Goal: Communication & Community: Answer question/provide support

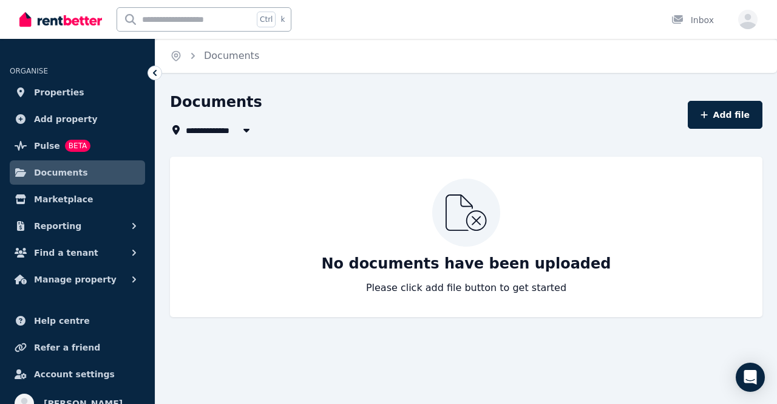
click at [44, 29] on div at bounding box center [60, 19] width 83 height 39
click at [26, 20] on img at bounding box center [60, 19] width 83 height 18
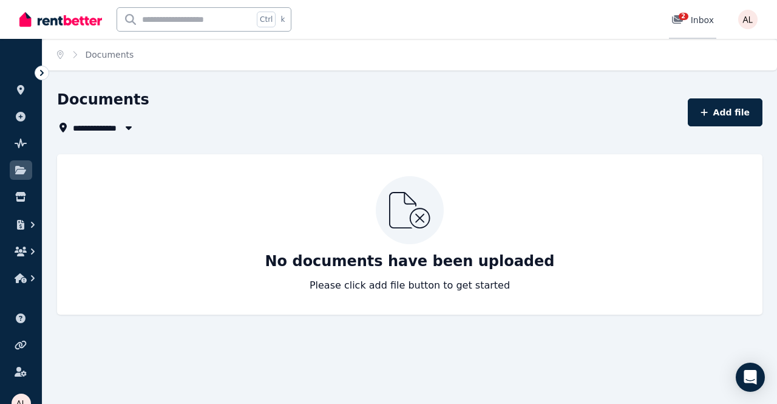
click at [685, 18] on span "2" at bounding box center [684, 16] width 10 height 7
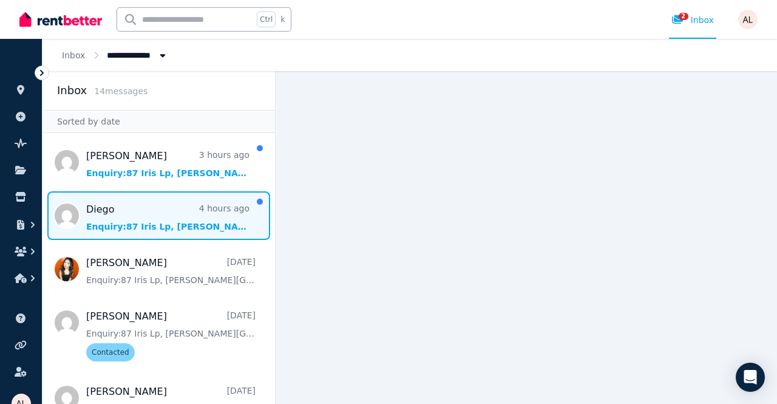
click at [127, 229] on span "Message list" at bounding box center [159, 215] width 233 height 49
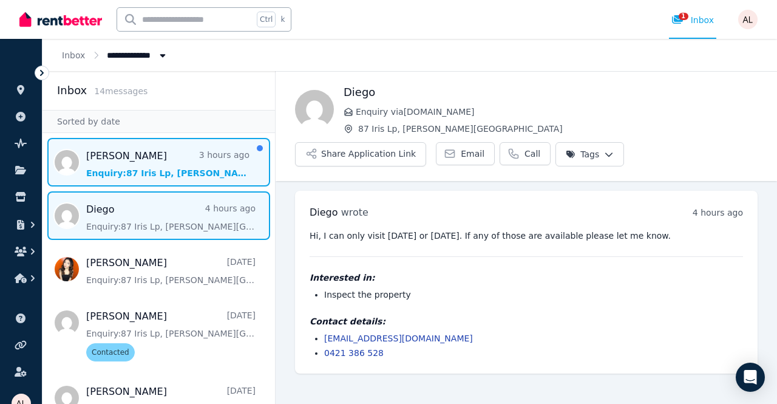
click at [106, 158] on span "Message list" at bounding box center [159, 162] width 233 height 49
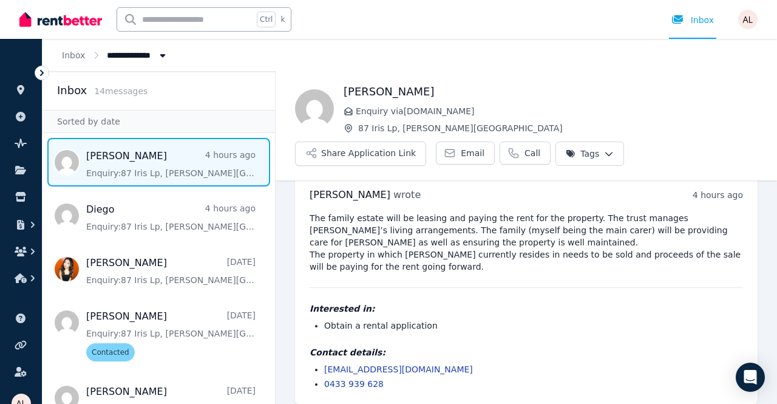
scroll to position [27, 0]
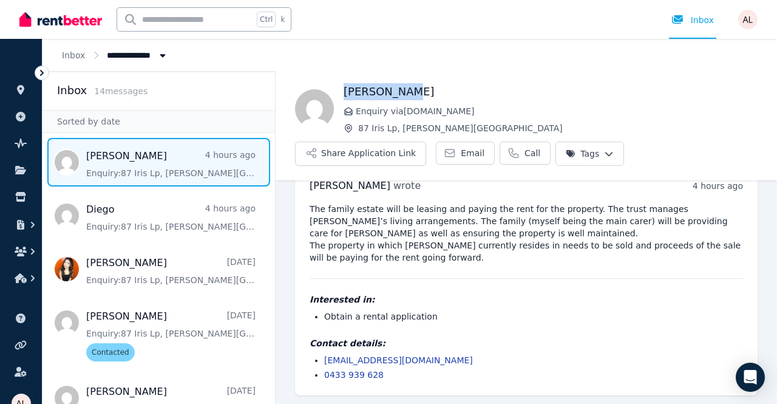
drag, startPoint x: 345, startPoint y: 95, endPoint x: 421, endPoint y: 95, distance: 75.9
click at [421, 97] on h1 "Margie kent" at bounding box center [551, 91] width 414 height 17
copy h1 "Margie kent"
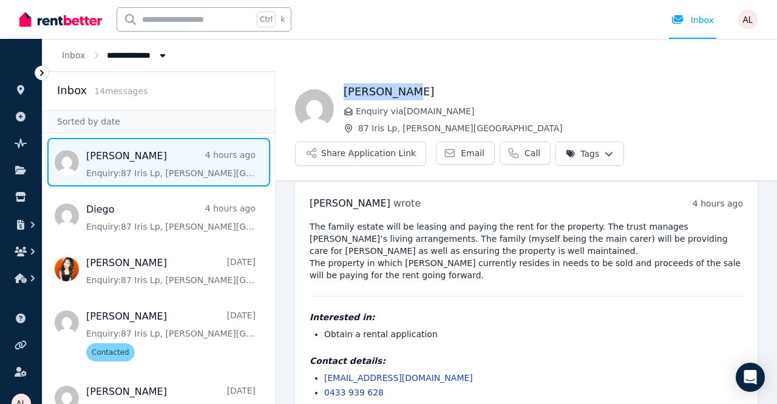
scroll to position [0, 0]
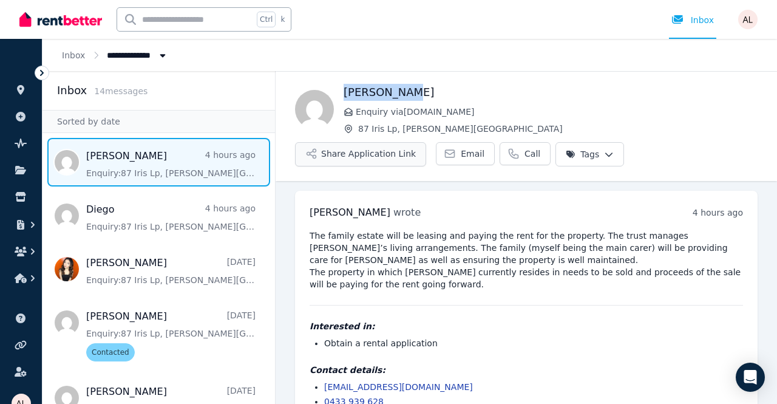
click at [358, 159] on button "Share Application Link" at bounding box center [360, 154] width 131 height 24
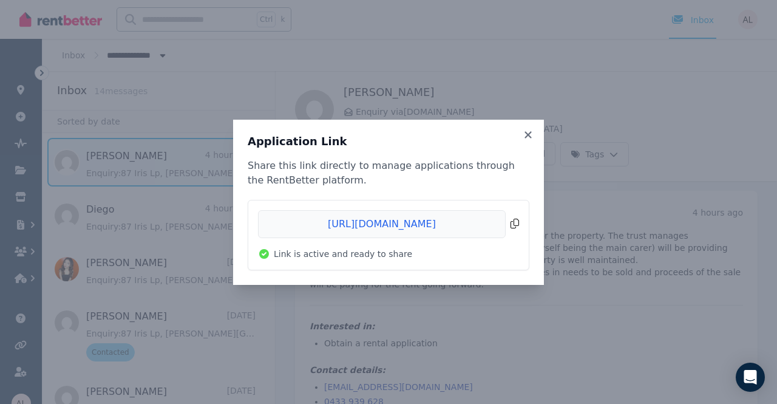
click at [425, 223] on span "Copied!" at bounding box center [388, 224] width 261 height 28
click at [527, 136] on icon at bounding box center [528, 134] width 7 height 7
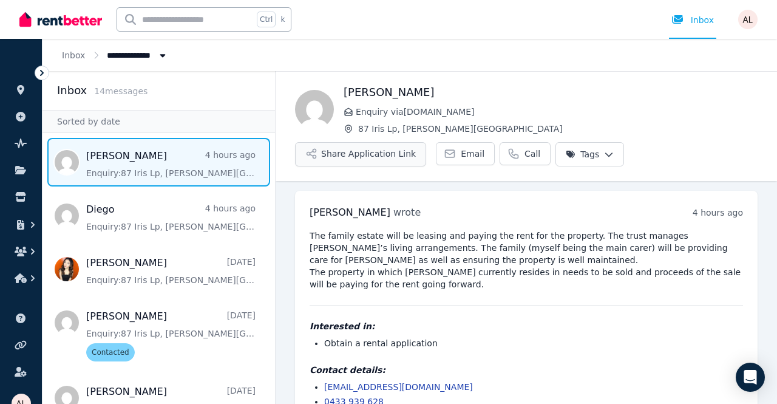
click at [410, 155] on button "Share Application Link" at bounding box center [360, 154] width 131 height 24
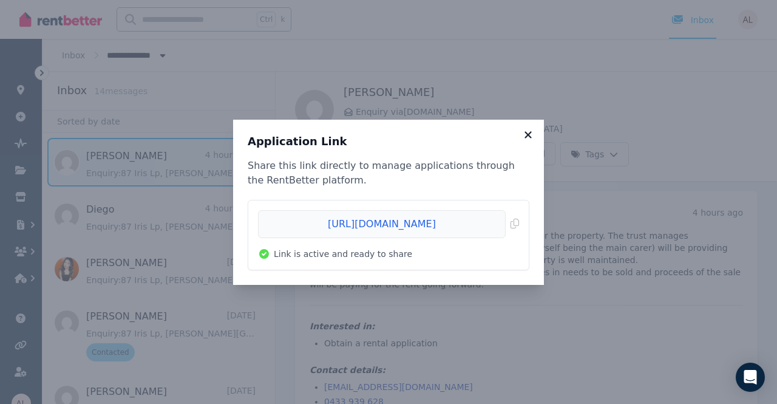
click at [527, 131] on icon at bounding box center [528, 134] width 12 height 11
